Goal: Task Accomplishment & Management: Use online tool/utility

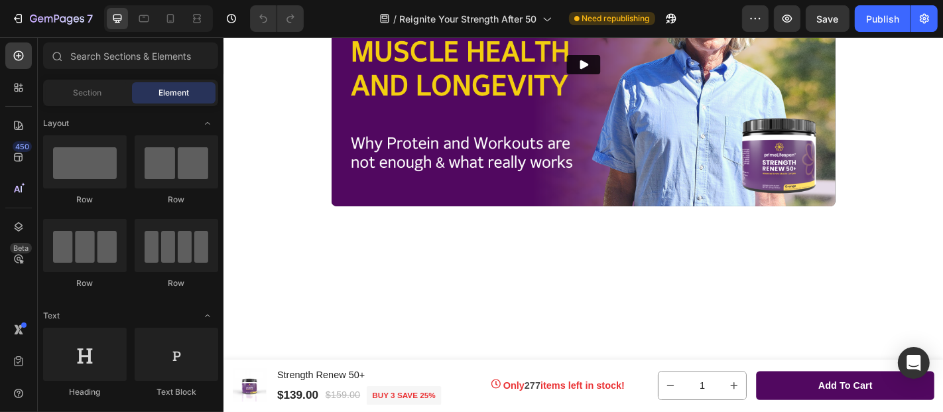
scroll to position [920, 0]
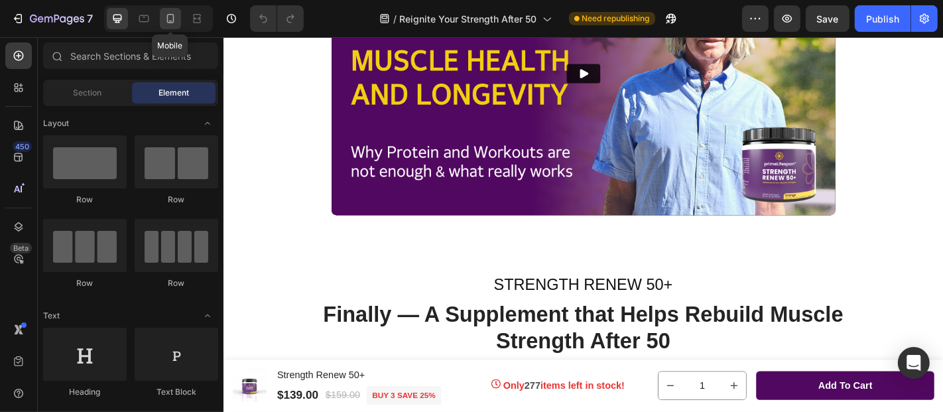
click at [169, 20] on icon at bounding box center [170, 18] width 13 height 13
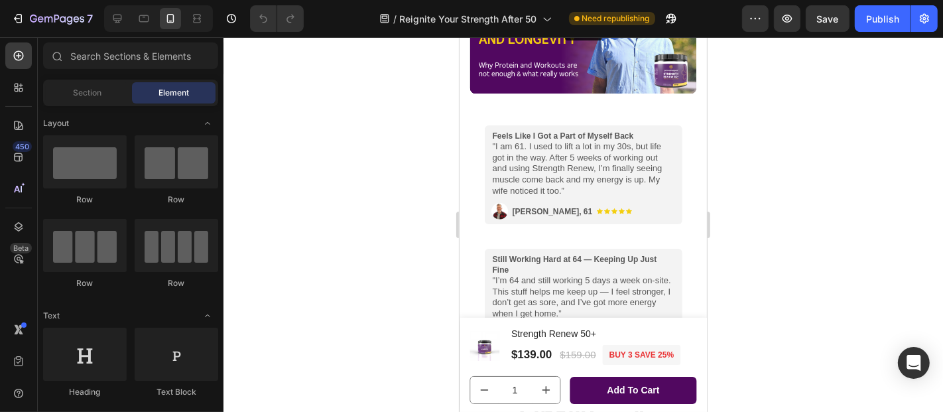
scroll to position [832, 0]
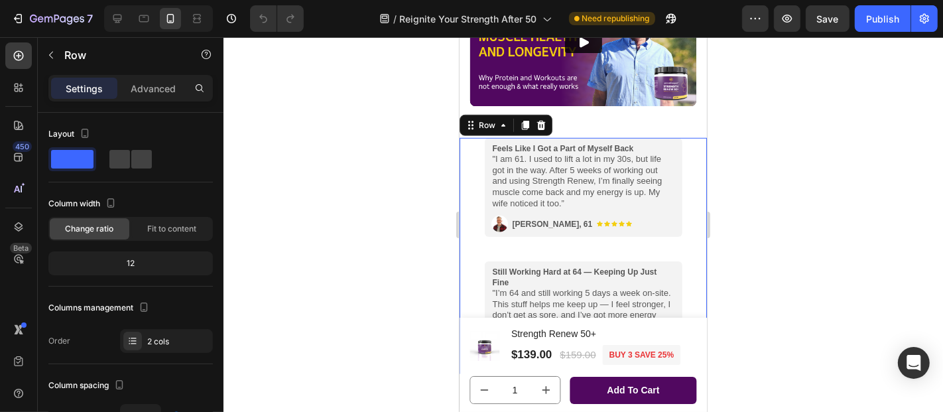
click at [684, 159] on div "Image Feels Like I Got a Part of Myself Back "I am 61. I used to lift a lot in …" at bounding box center [582, 193] width 247 height 113
click at [154, 88] on p "Advanced" at bounding box center [153, 89] width 45 height 14
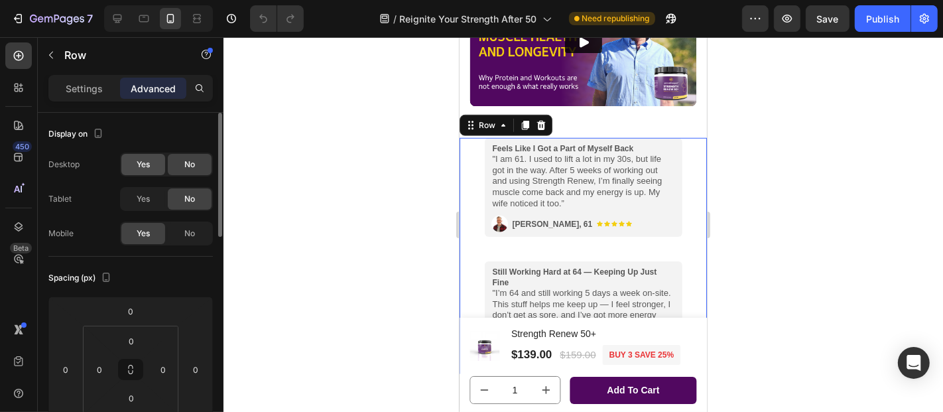
click at [142, 166] on span "Yes" at bounding box center [143, 164] width 13 height 12
click at [118, 18] on icon at bounding box center [117, 19] width 9 height 9
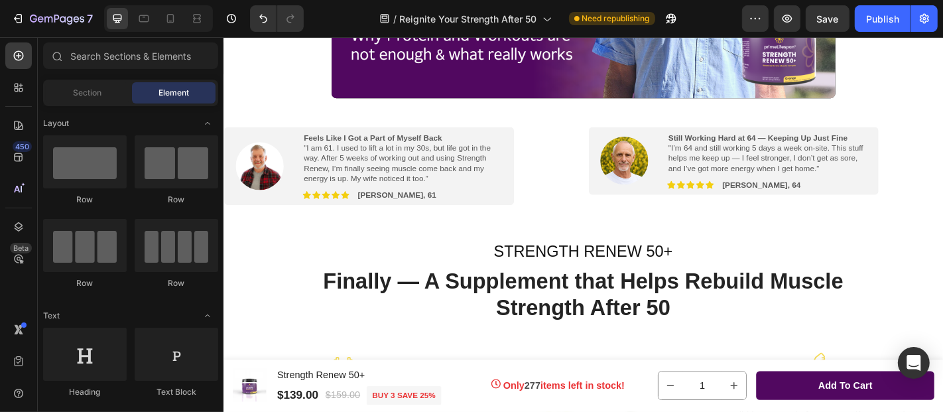
scroll to position [1029, 0]
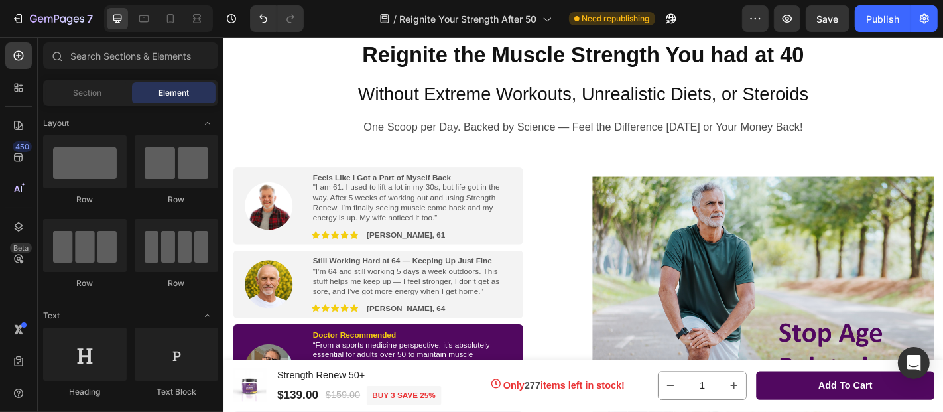
scroll to position [127, 0]
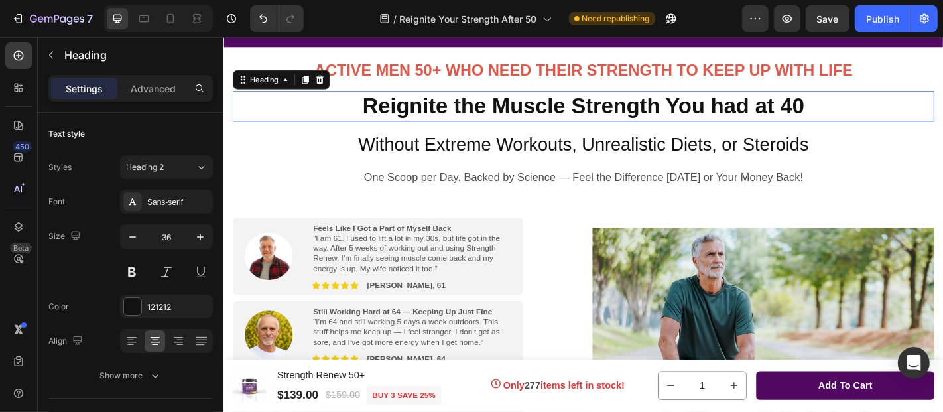
click at [683, 119] on strong "Reignite the Muscle Strength You had at 40" at bounding box center [621, 112] width 489 height 27
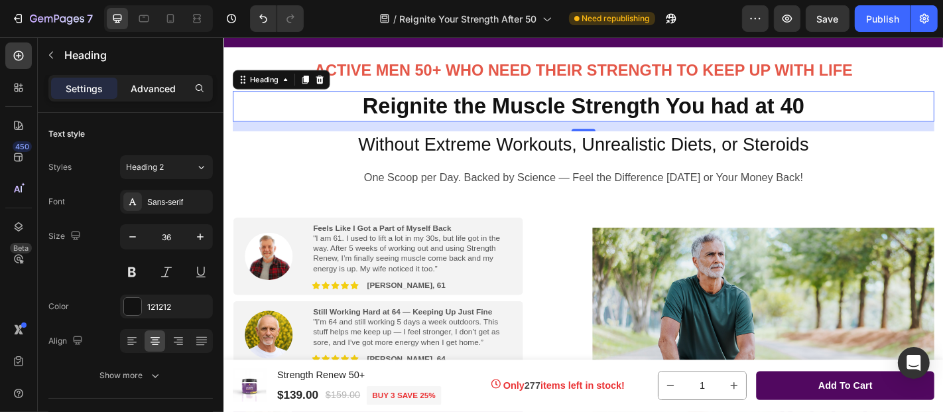
click at [157, 84] on p "Advanced" at bounding box center [153, 89] width 45 height 14
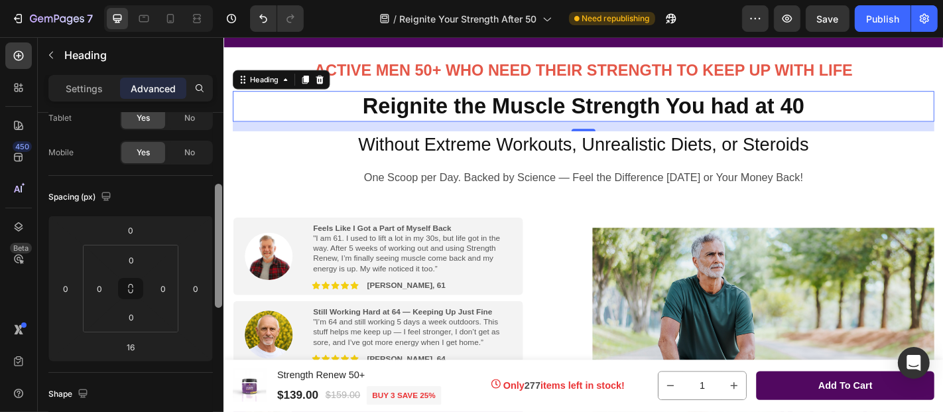
scroll to position [123, 0]
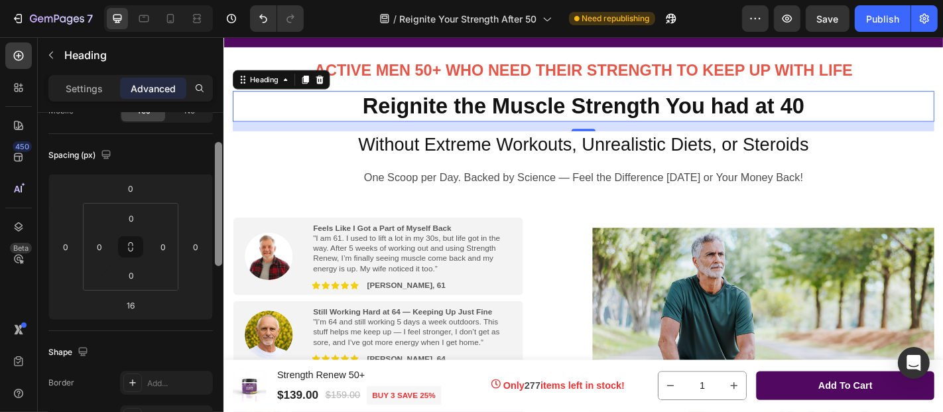
drag, startPoint x: 217, startPoint y: 166, endPoint x: 213, endPoint y: 211, distance: 45.3
click at [214, 211] on div at bounding box center [219, 270] width 10 height 338
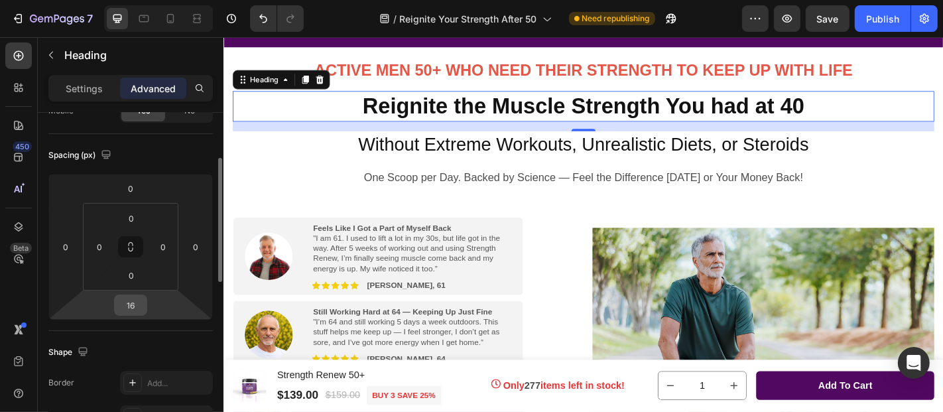
click at [141, 304] on input "16" at bounding box center [130, 305] width 27 height 20
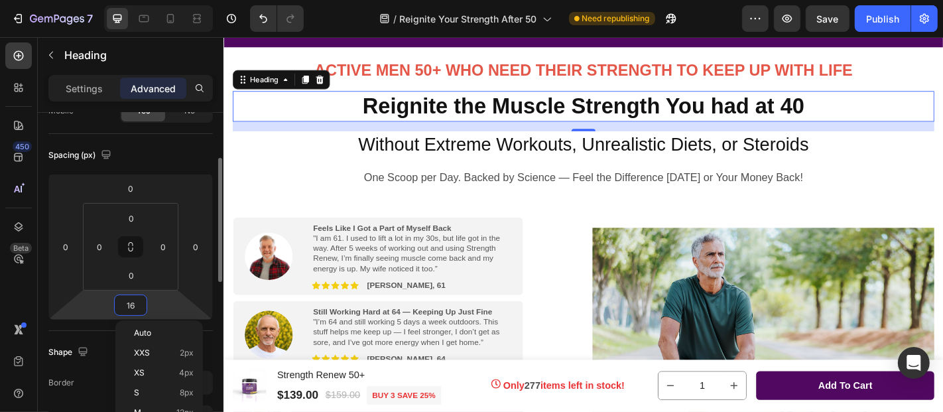
type input "8"
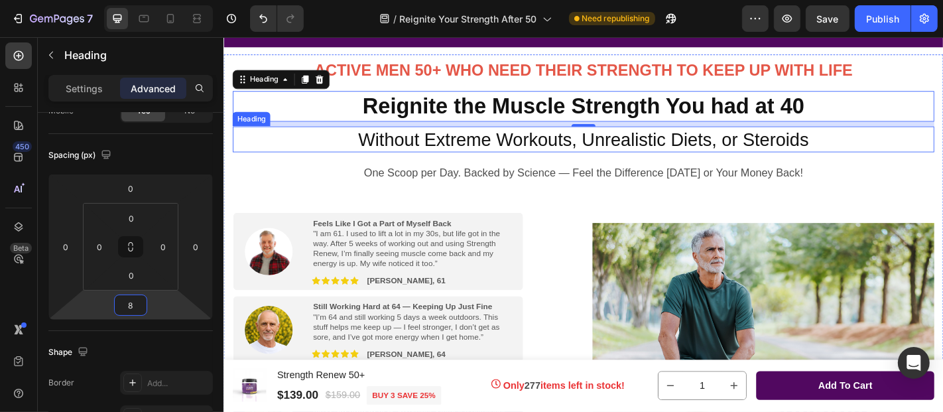
click at [516, 153] on span "Without Extreme Workouts, Unrealistic Diets, or Steroids" at bounding box center [620, 150] width 498 height 22
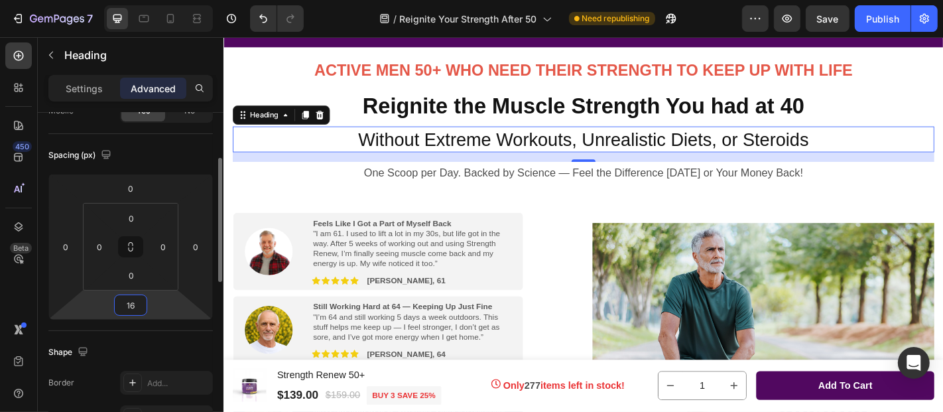
click at [138, 309] on input "16" at bounding box center [130, 305] width 27 height 20
type input "8"
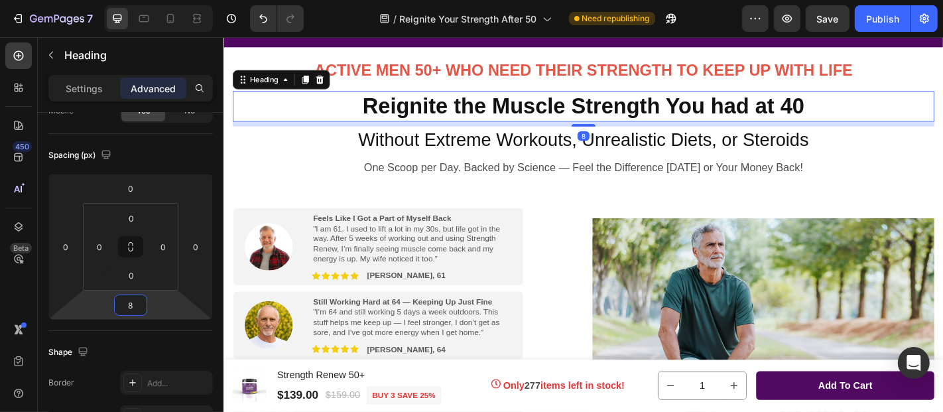
click at [643, 106] on strong "Reignite the Muscle Strength You had at 40" at bounding box center [621, 112] width 489 height 27
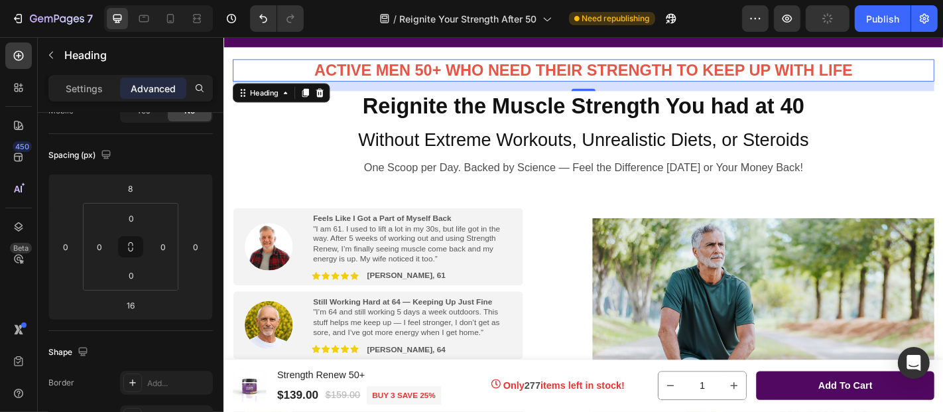
click at [783, 70] on strong "ACTIVE MEN 50+ WHO NEED THEIR STRENGTH TO KEEP UP WITH LIFE" at bounding box center [621, 73] width 596 height 20
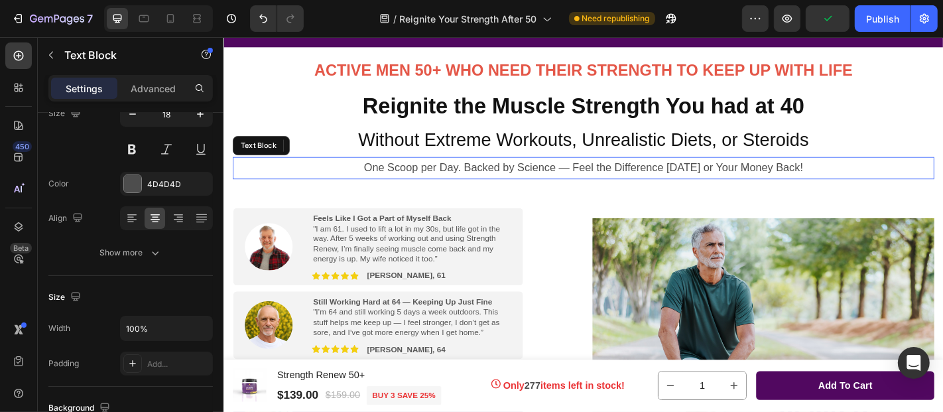
click at [646, 184] on span "One Scoop per Day. Backed by Science — Feel the Difference [DATE] or Your Money…" at bounding box center [620, 180] width 485 height 13
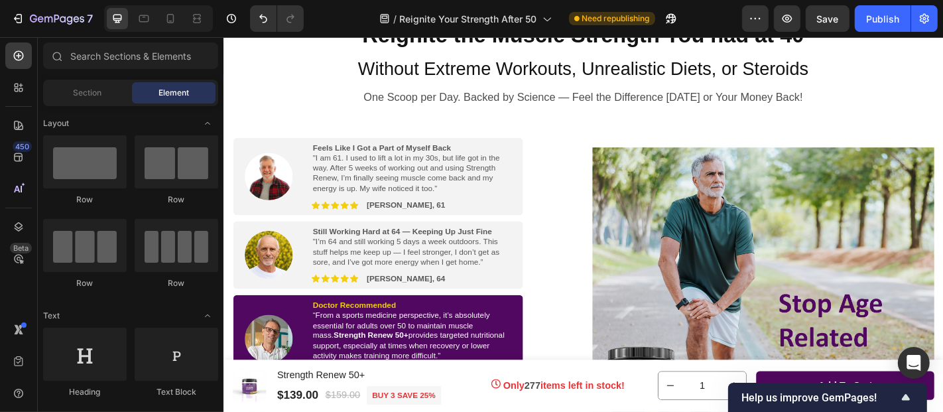
scroll to position [171, 0]
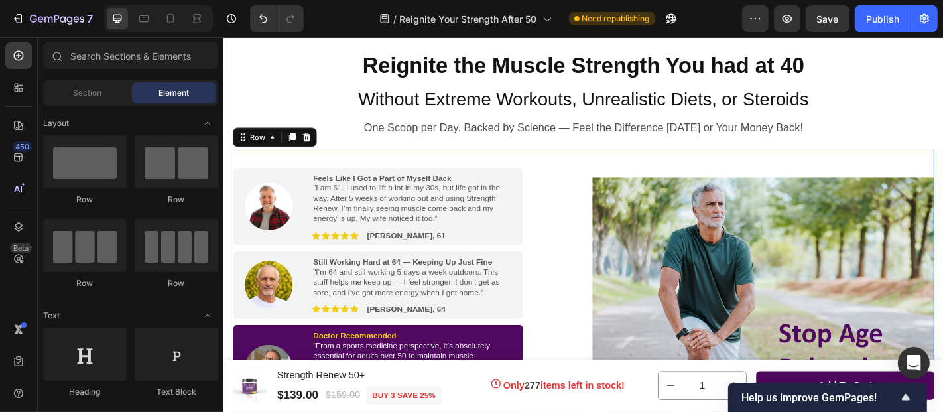
click at [861, 174] on div "Image" at bounding box center [820, 382] width 378 height 444
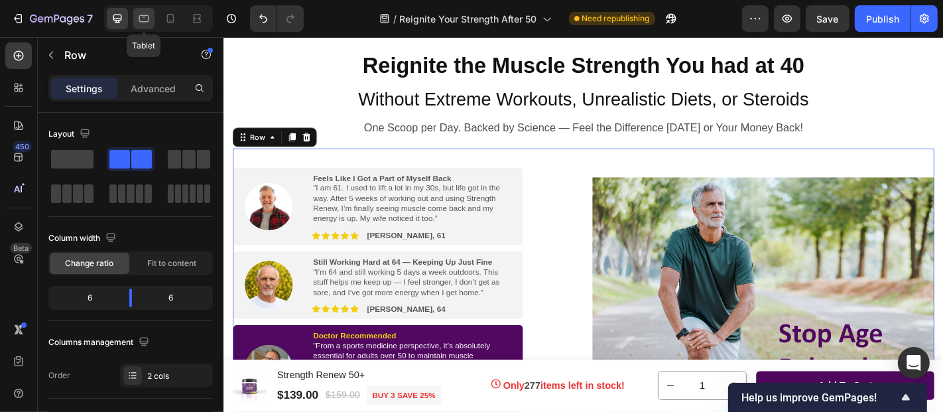
click at [145, 19] on icon at bounding box center [143, 18] width 13 height 13
type input "100%"
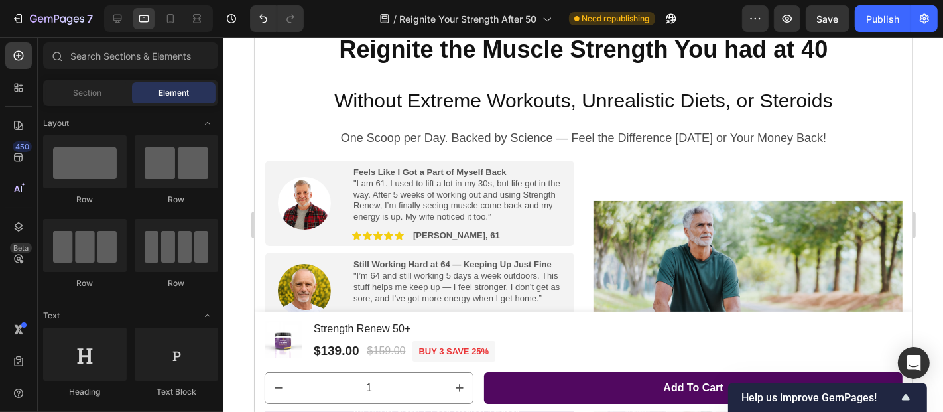
scroll to position [231, 0]
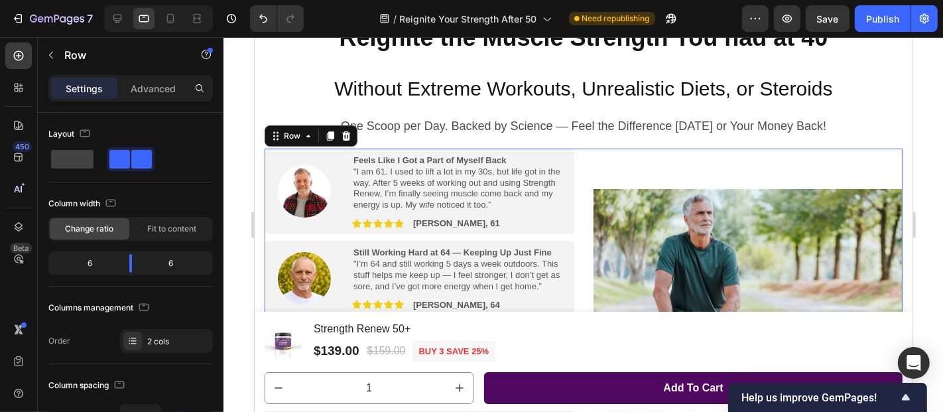
click at [798, 164] on div "Image" at bounding box center [747, 343] width 309 height 391
click at [162, 86] on p "Advanced" at bounding box center [153, 89] width 45 height 14
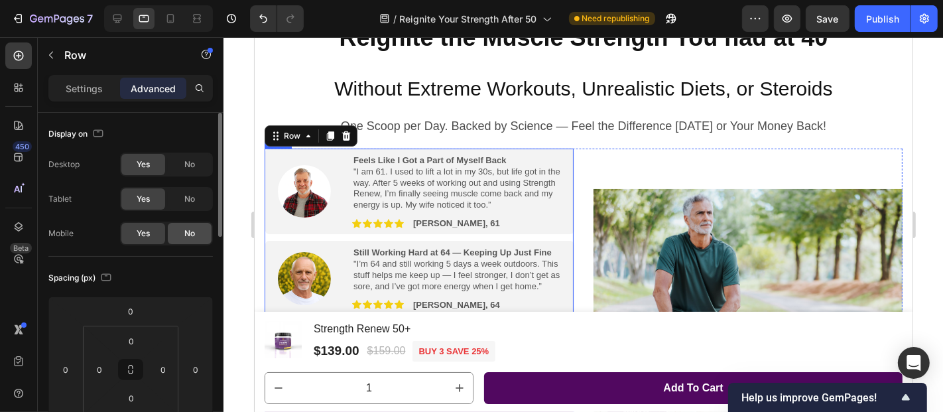
click at [182, 232] on div "No" at bounding box center [190, 233] width 44 height 21
click at [186, 167] on span "No" at bounding box center [189, 164] width 11 height 12
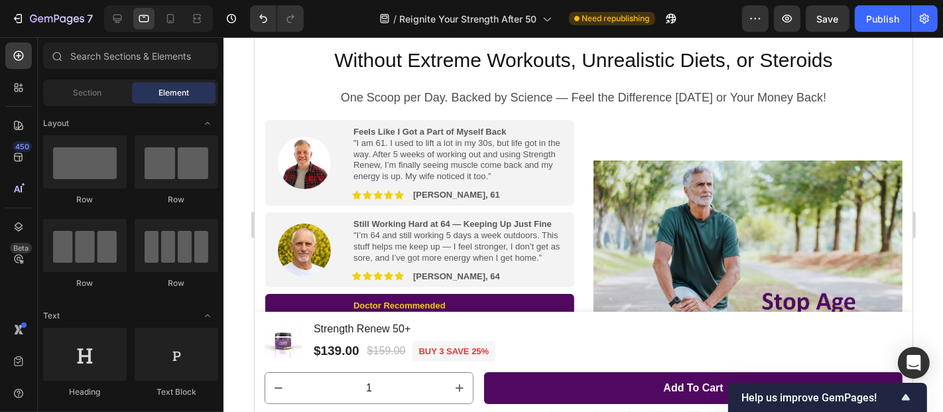
scroll to position [213, 0]
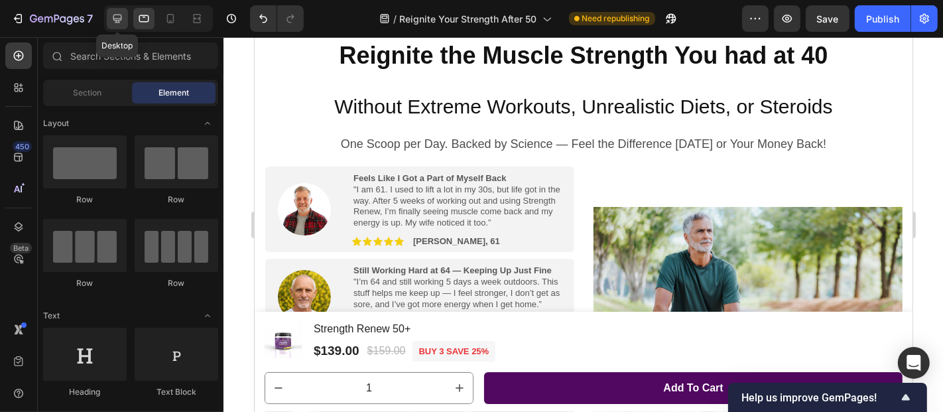
click at [119, 16] on icon at bounding box center [117, 18] width 13 height 13
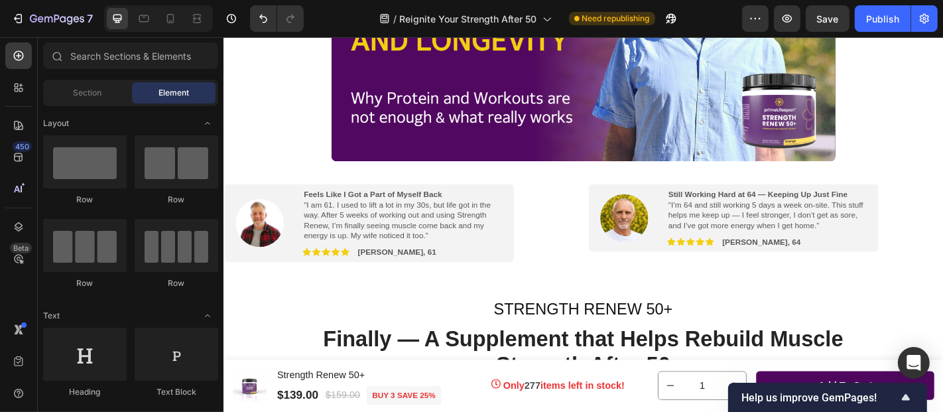
scroll to position [545, 0]
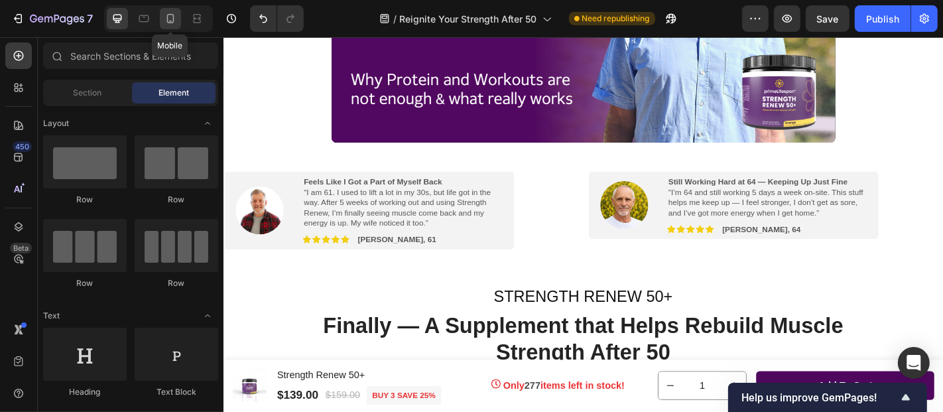
click at [170, 21] on icon at bounding box center [170, 21] width 3 height 1
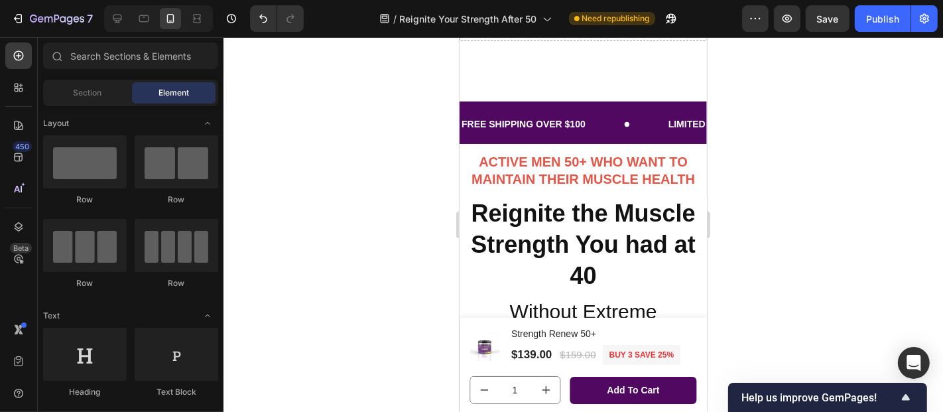
scroll to position [1, 0]
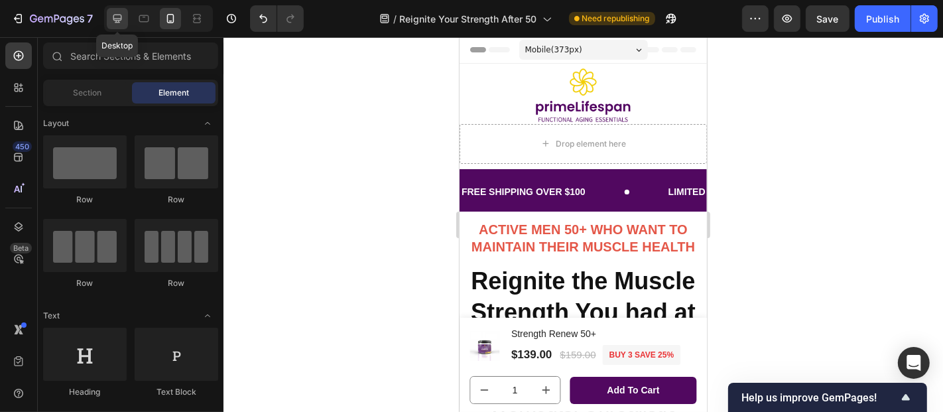
click at [121, 17] on icon at bounding box center [117, 19] width 9 height 9
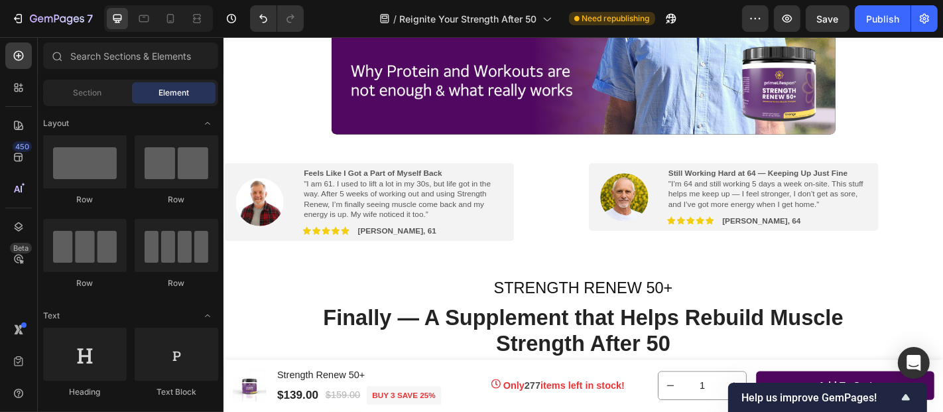
scroll to position [589, 0]
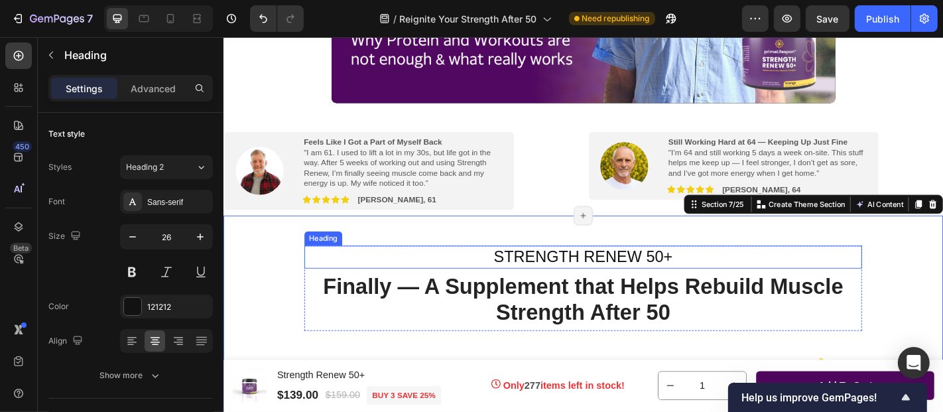
click at [599, 273] on span "STRENGTH RENEW 50+" at bounding box center [621, 279] width 198 height 20
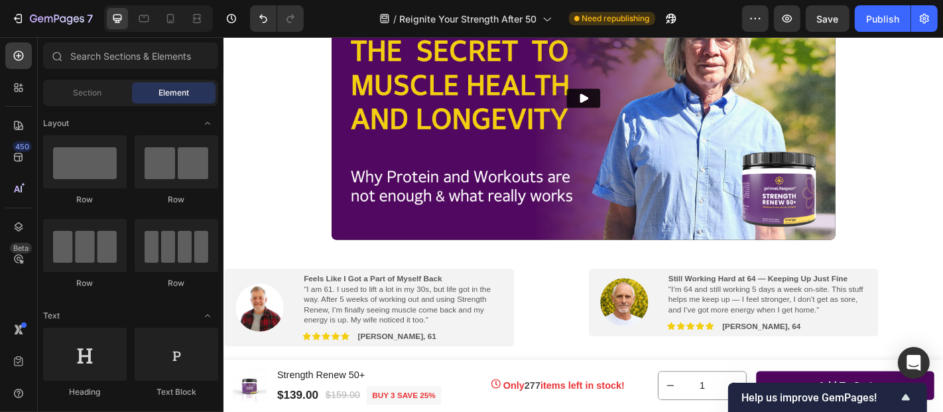
scroll to position [460, 0]
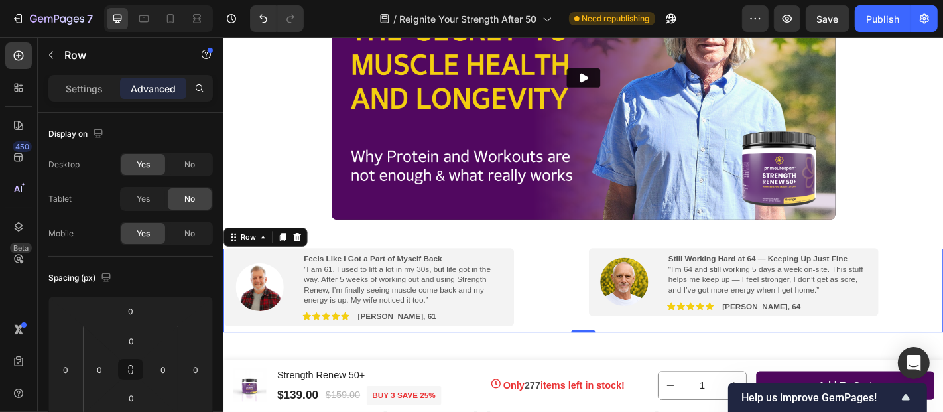
click at [594, 285] on div "Image Feels Like I Got a Part of Myself Back "I am 61. I used to lift a lot in …" at bounding box center [419, 316] width 393 height 93
click at [69, 372] on input "0" at bounding box center [66, 369] width 20 height 20
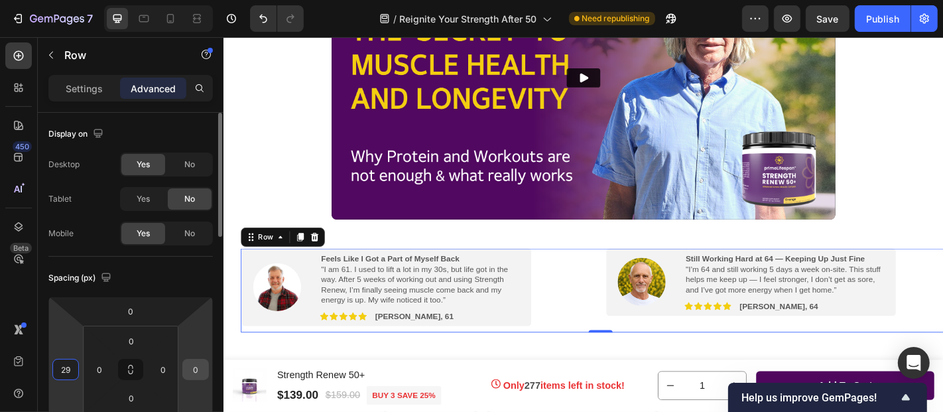
type input "29"
click at [200, 372] on input "0" at bounding box center [196, 369] width 20 height 20
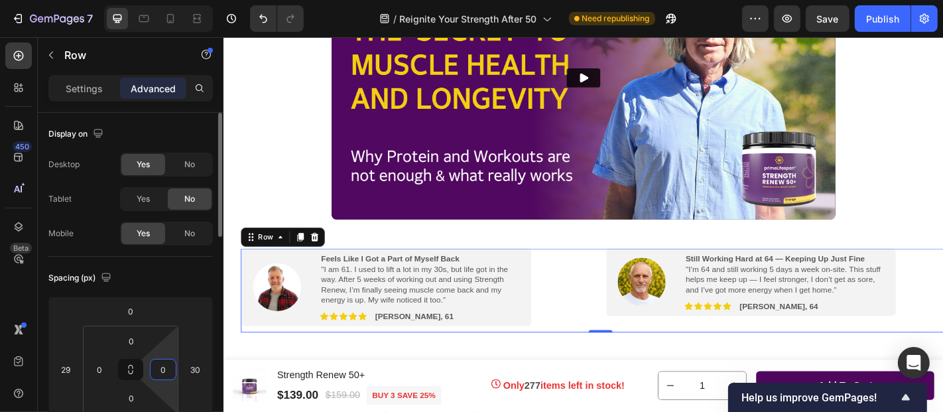
click at [162, 368] on input "0" at bounding box center [163, 369] width 20 height 20
click at [259, 21] on icon "Undo/Redo" at bounding box center [263, 18] width 13 height 13
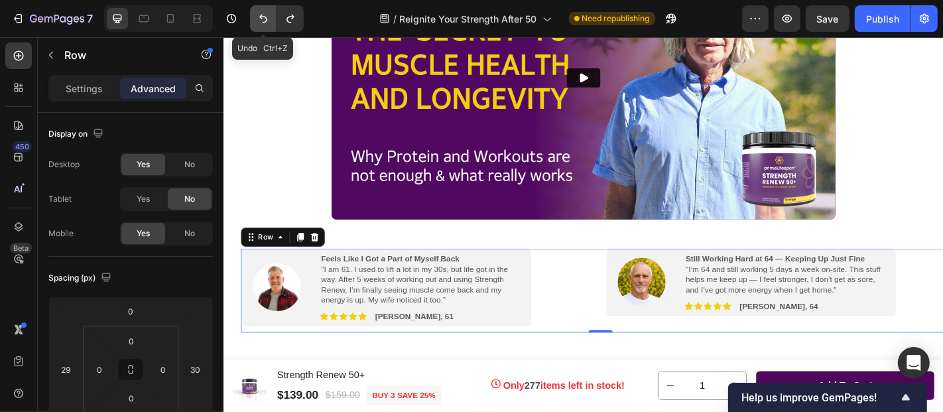
click at [259, 21] on icon "Undo/Redo" at bounding box center [263, 18] width 13 height 13
click at [261, 19] on icon "Undo/Redo" at bounding box center [263, 18] width 13 height 13
type input "0"
click at [261, 18] on icon "Undo/Redo" at bounding box center [263, 19] width 8 height 9
click at [264, 17] on icon "Undo/Redo" at bounding box center [263, 19] width 8 height 9
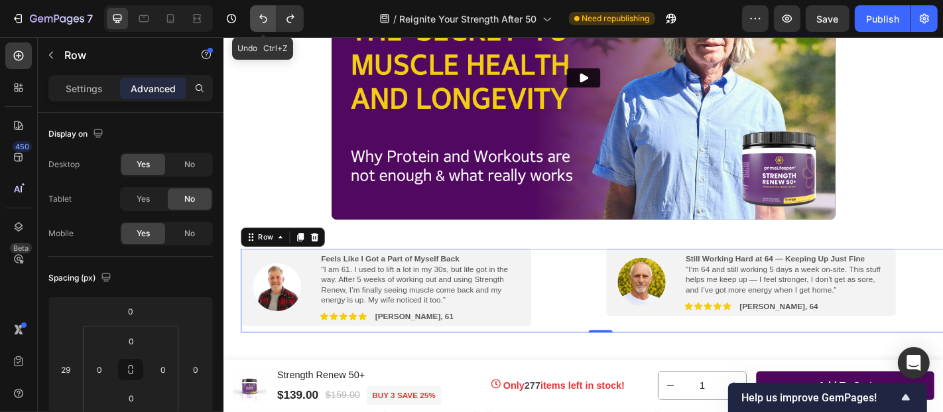
type input "0"
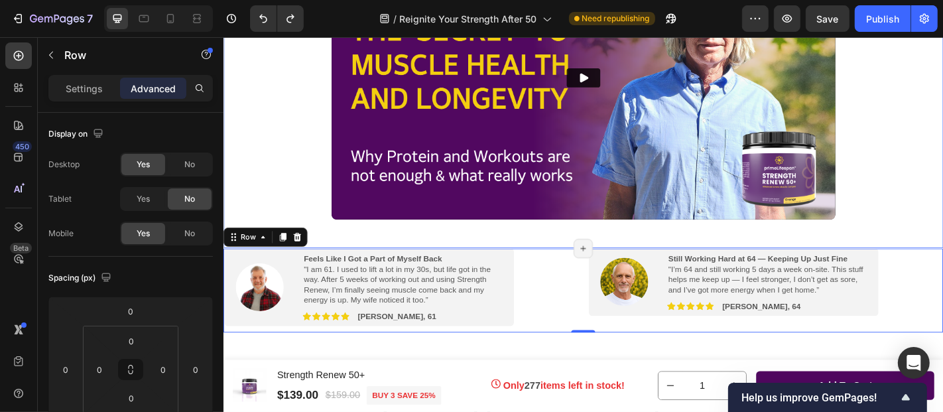
click at [558, 249] on div "Make sure Your Sound is turned On! Heading Make sure your Sound is turned on! T…" at bounding box center [621, 70] width 796 height 400
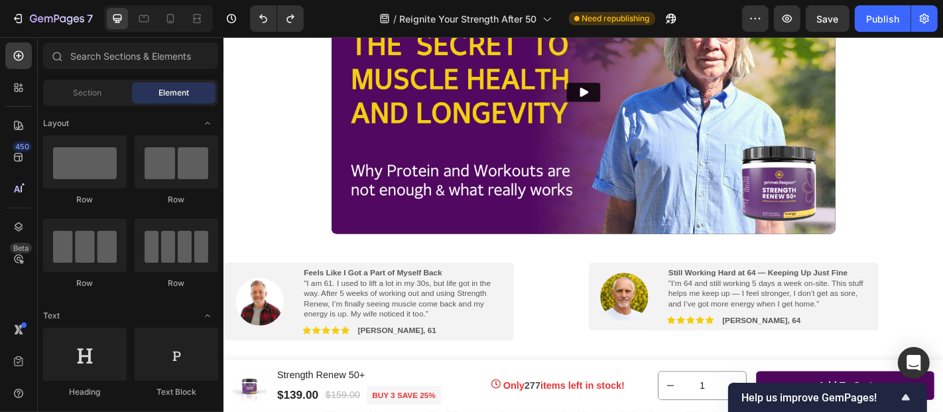
scroll to position [454, 0]
